Goal: Navigation & Orientation: Understand site structure

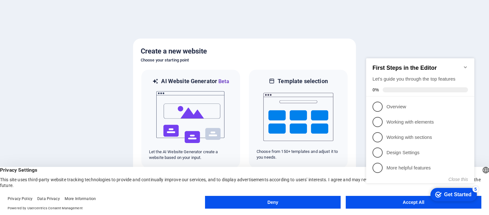
click at [438, 195] on icon "checkmark" at bounding box center [438, 194] width 6 height 6
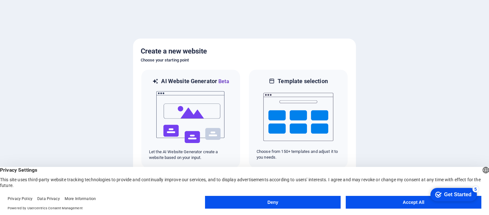
click at [441, 193] on div "checkmark Get Started 5" at bounding box center [453, 194] width 36 height 6
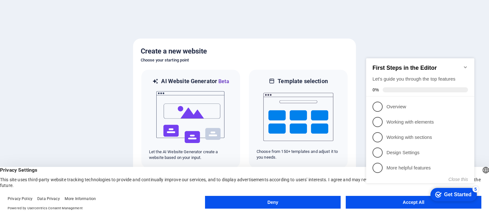
click at [441, 193] on div "checkmark Get Started 5" at bounding box center [453, 194] width 36 height 6
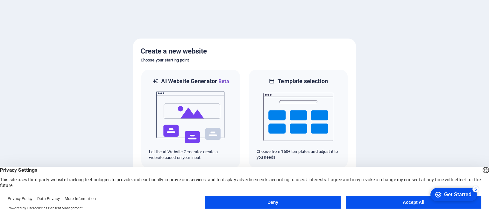
click at [401, 203] on button "Accept All" at bounding box center [414, 202] width 136 height 13
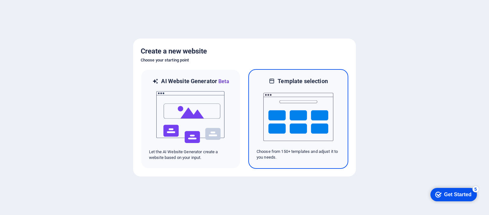
click at [311, 105] on img at bounding box center [298, 117] width 70 height 64
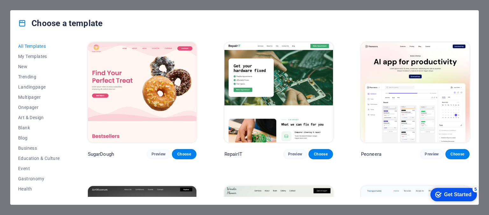
click at [28, 77] on span "Trending" at bounding box center [39, 76] width 42 height 5
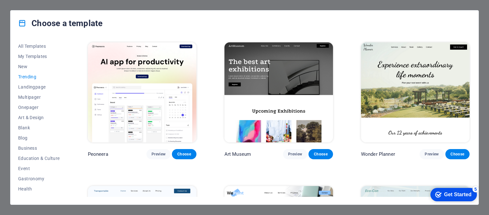
click at [440, 194] on icon "checkmark" at bounding box center [438, 194] width 6 height 6
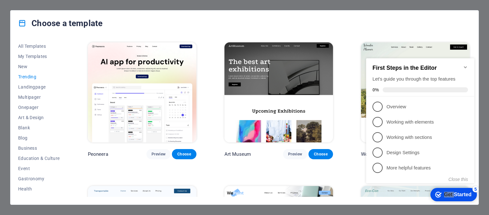
click at [440, 194] on icon "checkmark" at bounding box center [438, 194] width 6 height 6
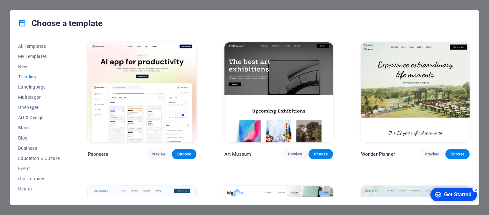
click at [441, 198] on icon "checkmark" at bounding box center [438, 194] width 6 height 6
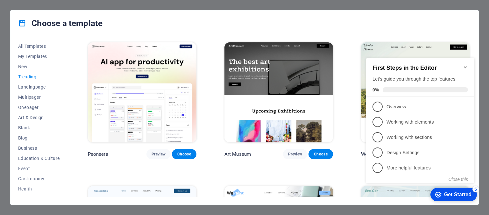
click at [463, 66] on icon "Minimize checklist" at bounding box center [465, 67] width 5 height 5
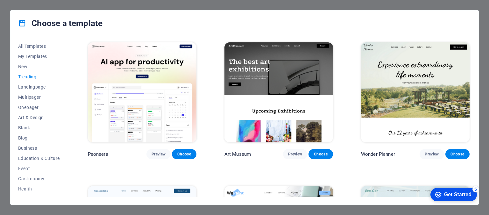
click at [473, 16] on div "Choose a template" at bounding box center [245, 23] width 468 height 25
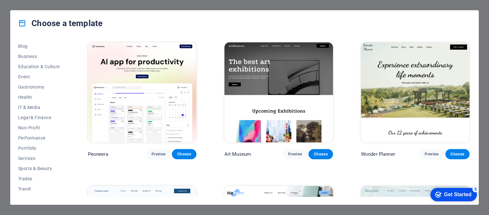
scroll to position [99, 0]
